Goal: Transaction & Acquisition: Subscribe to service/newsletter

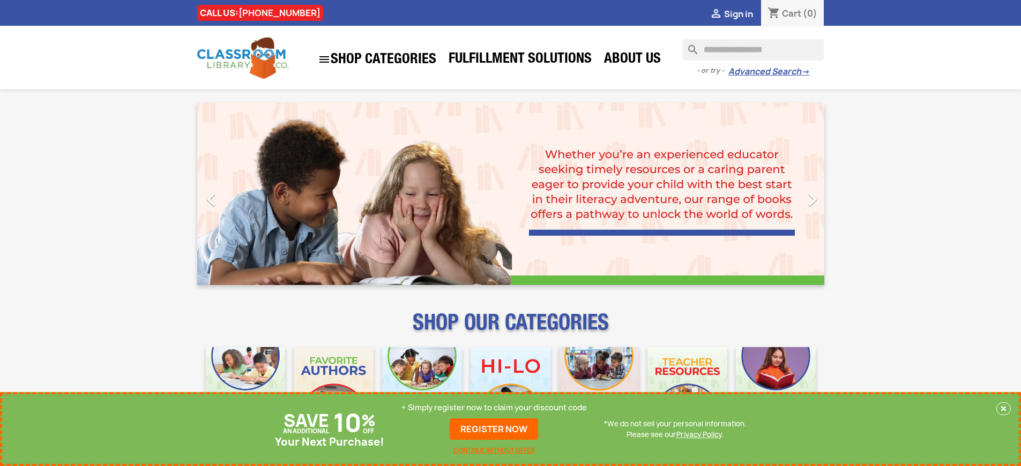
click at [494, 408] on p "+ Simply register now to claim your discount code" at bounding box center [494, 408] width 185 height 11
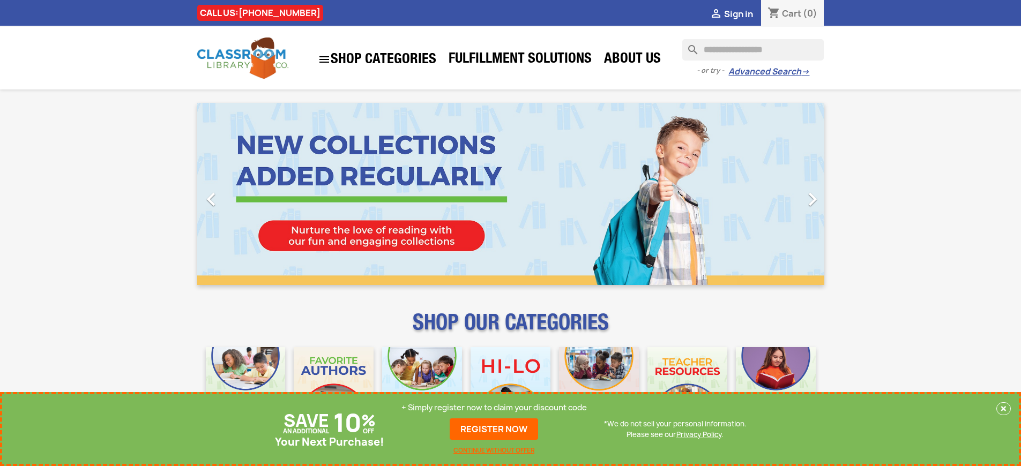
click at [494, 408] on p "+ Simply register now to claim your discount code" at bounding box center [494, 408] width 185 height 11
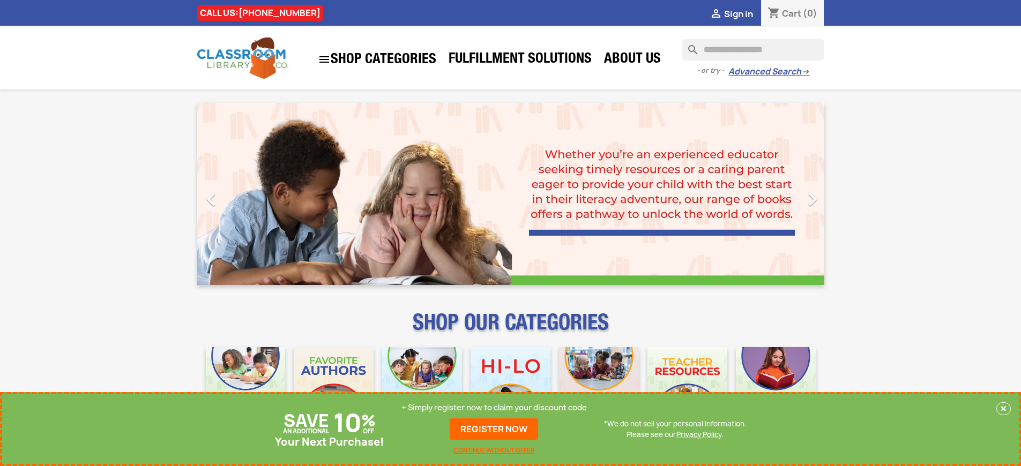
click at [494, 408] on p "+ Simply register now to claim your discount code" at bounding box center [494, 408] width 185 height 11
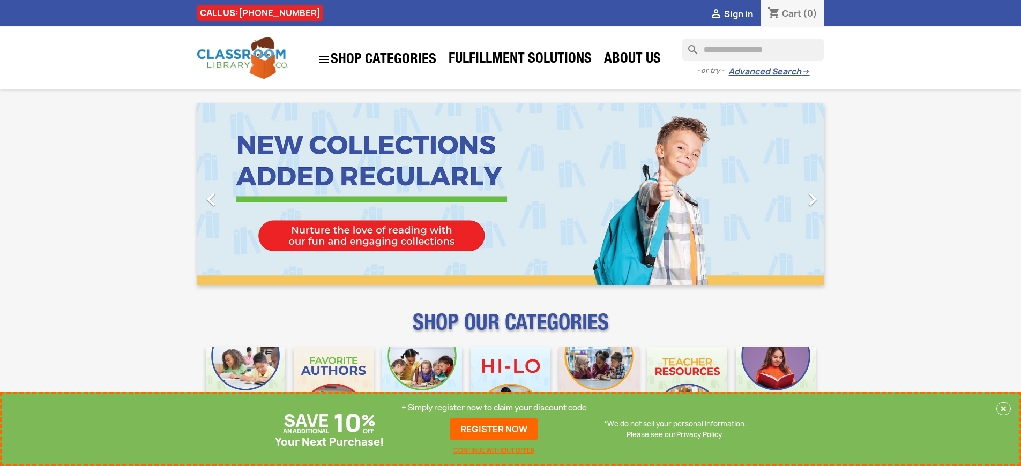
click at [494, 408] on p "+ Simply register now to claim your discount code" at bounding box center [494, 408] width 185 height 11
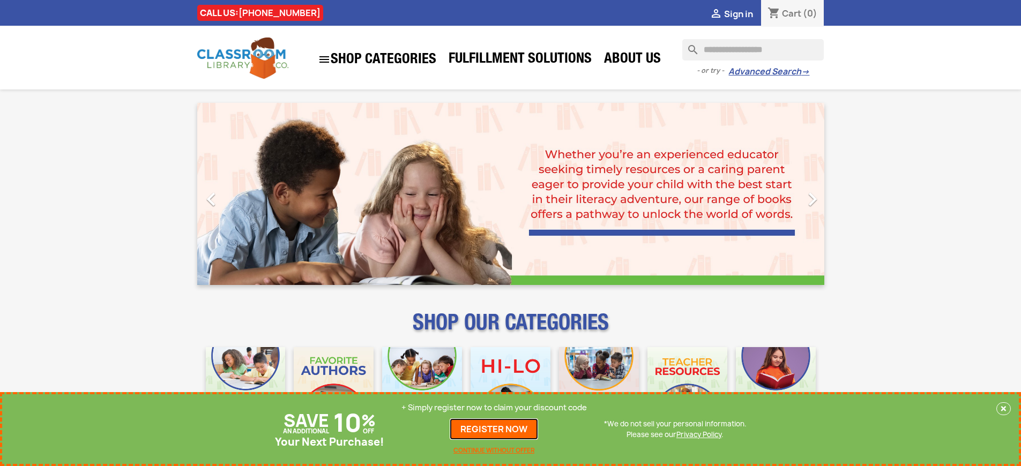
click at [494, 429] on link "REGISTER NOW" at bounding box center [494, 429] width 88 height 21
